Goal: Navigation & Orientation: Understand site structure

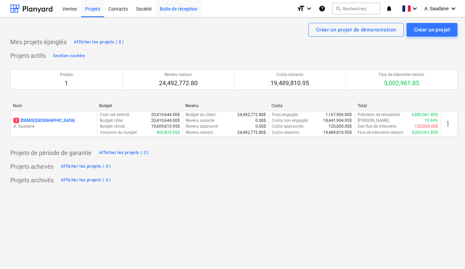
click at [169, 11] on div "Boîte de réception" at bounding box center [179, 8] width 46 height 17
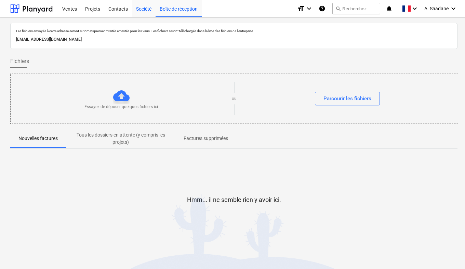
click at [139, 12] on div "Société" at bounding box center [144, 8] width 24 height 17
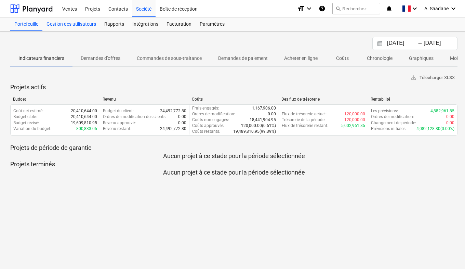
click at [86, 23] on div "Gestion des utilisateurs" at bounding box center [71, 24] width 58 height 14
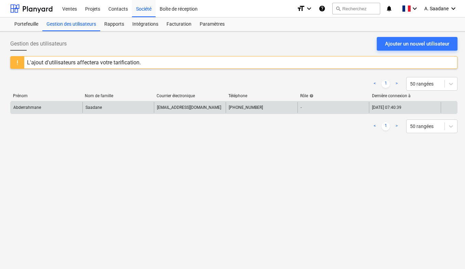
click at [35, 104] on div "Abderrahmane" at bounding box center [47, 107] width 72 height 11
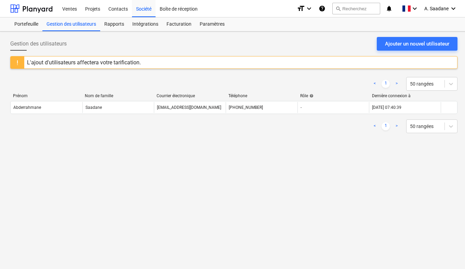
drag, startPoint x: 35, startPoint y: 104, endPoint x: 127, endPoint y: 70, distance: 98.7
click at [127, 70] on div "< 1 > 50 rangées Prénom Nom de famille Courrier électronique Téléphone Rôle hel…" at bounding box center [234, 105] width 448 height 73
click at [34, 25] on div "Portefeuille" at bounding box center [26, 24] width 32 height 14
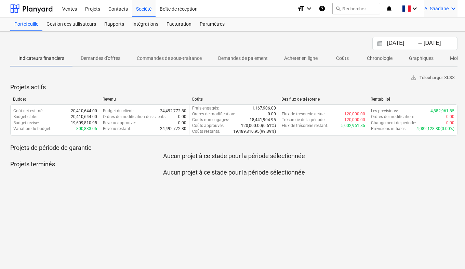
click at [452, 5] on icon "keyboard_arrow_down" at bounding box center [454, 8] width 8 height 8
click at [446, 29] on div "Paramètres" at bounding box center [437, 26] width 41 height 11
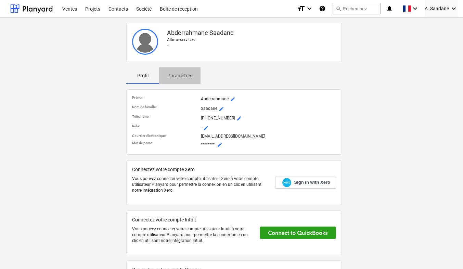
click at [179, 74] on p "Paramètres" at bounding box center [179, 75] width 25 height 7
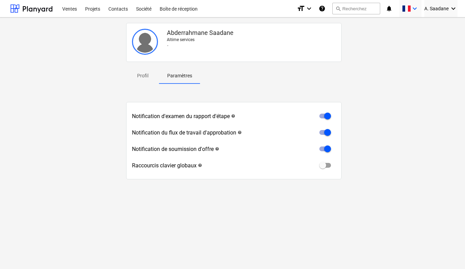
click at [417, 11] on icon "keyboard_arrow_down" at bounding box center [415, 8] width 8 height 8
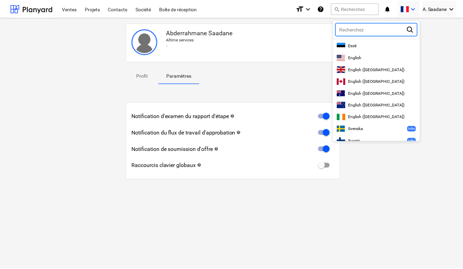
scroll to position [104, 0]
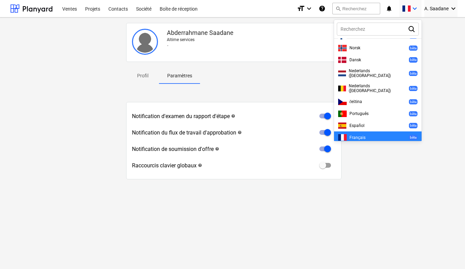
click at [417, 11] on div at bounding box center [232, 134] width 465 height 269
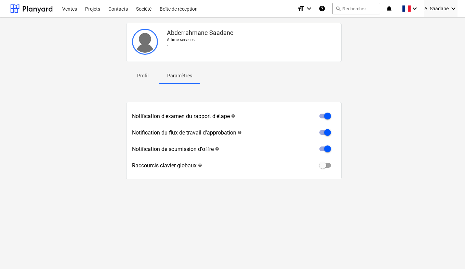
click at [324, 9] on icon "help" at bounding box center [322, 8] width 7 height 8
click at [44, 8] on div at bounding box center [31, 8] width 42 height 17
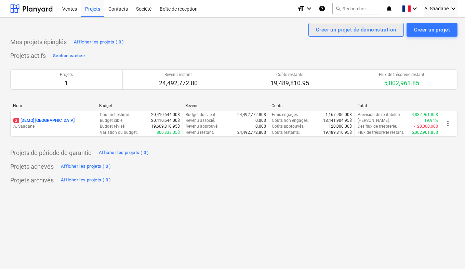
click at [381, 30] on div "Créer un projet de démonstration" at bounding box center [356, 29] width 80 height 9
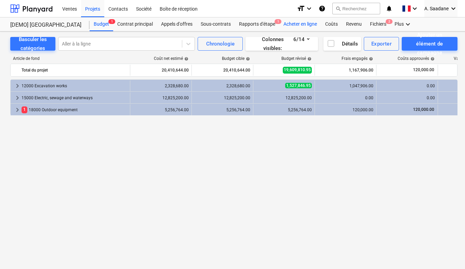
click at [293, 23] on div "Acheter en ligne" at bounding box center [301, 24] width 42 height 14
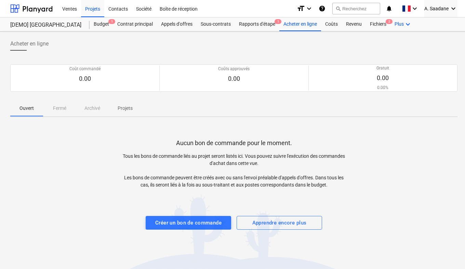
click at [404, 25] on icon "keyboard_arrow_down" at bounding box center [408, 24] width 8 height 8
click at [392, 55] on div "Paramètres" at bounding box center [395, 51] width 41 height 11
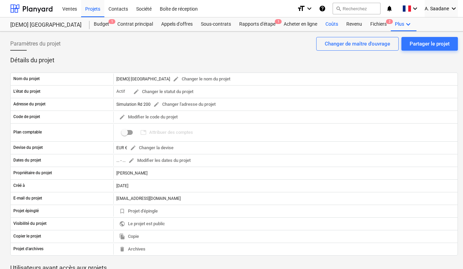
click at [334, 27] on div "Coûts" at bounding box center [331, 24] width 21 height 14
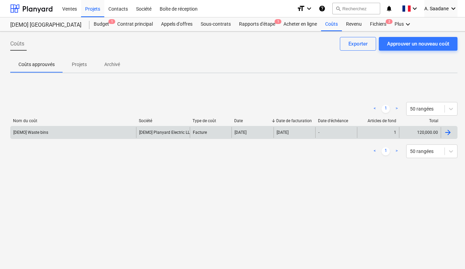
click at [212, 131] on div "Facture" at bounding box center [211, 132] width 42 height 11
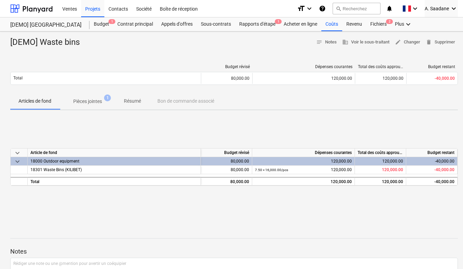
click at [165, 161] on div "18000 Outdoor equipment" at bounding box center [113, 161] width 167 height 8
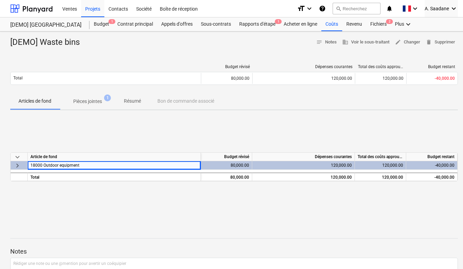
click at [165, 161] on div "Article de fond" at bounding box center [114, 157] width 173 height 9
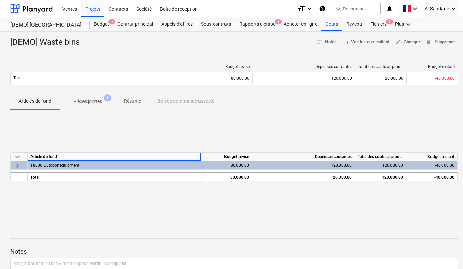
click at [145, 163] on div "18000 Outdoor equipment" at bounding box center [113, 165] width 167 height 8
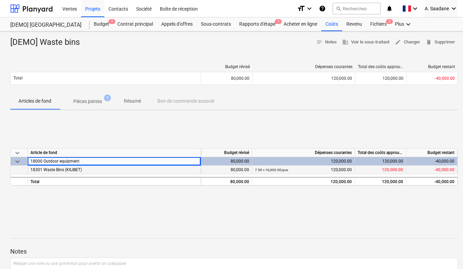
click at [114, 170] on div "18301 Waste Bins (KILIBET)" at bounding box center [114, 170] width 173 height 9
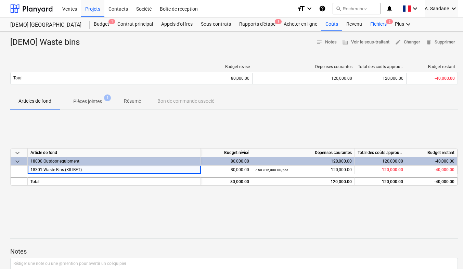
click at [378, 26] on div "Fichiers 2" at bounding box center [378, 24] width 25 height 14
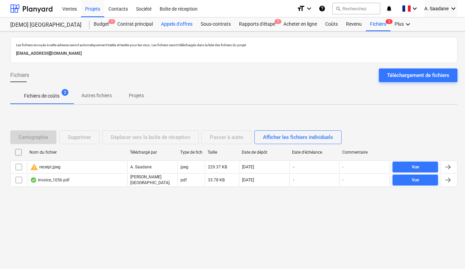
click at [175, 20] on div "Appels d'offres" at bounding box center [177, 24] width 40 height 14
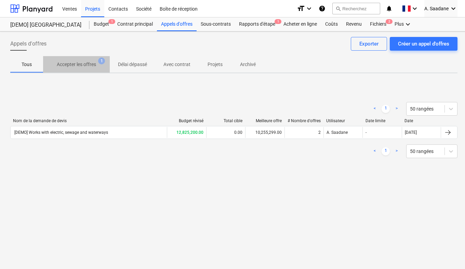
click at [71, 65] on p "Accepter les offres" at bounding box center [76, 64] width 39 height 7
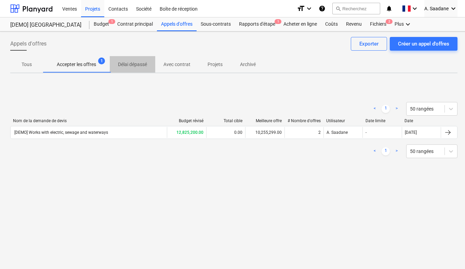
click at [112, 68] on span "Délai dépassé" at bounding box center [133, 64] width 46 height 11
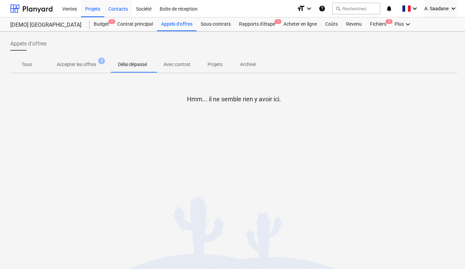
click at [119, 8] on div "Contacts" at bounding box center [118, 8] width 28 height 17
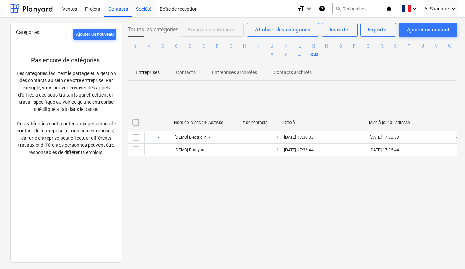
click at [141, 10] on div "Société" at bounding box center [144, 8] width 24 height 17
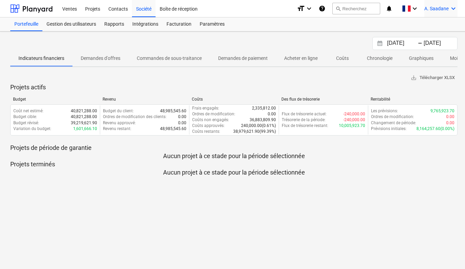
click at [437, 9] on span "A. Saadane" at bounding box center [437, 8] width 24 height 5
click at [436, 26] on div "Paramètres" at bounding box center [437, 26] width 41 height 11
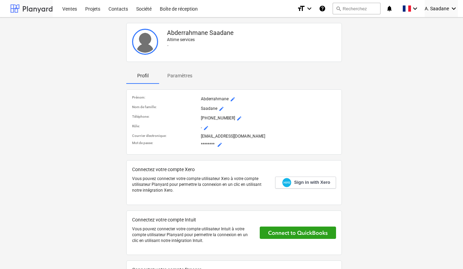
click at [27, 12] on div at bounding box center [31, 8] width 42 height 17
